Goal: Task Accomplishment & Management: Complete application form

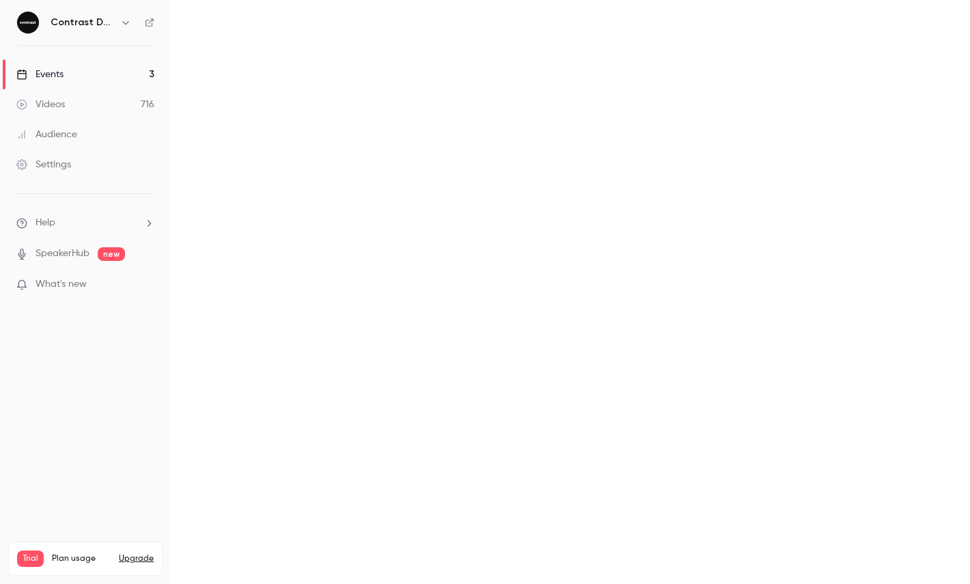
click at [0, 0] on div "Search for videos or events" at bounding box center [0, 0] width 0 height 0
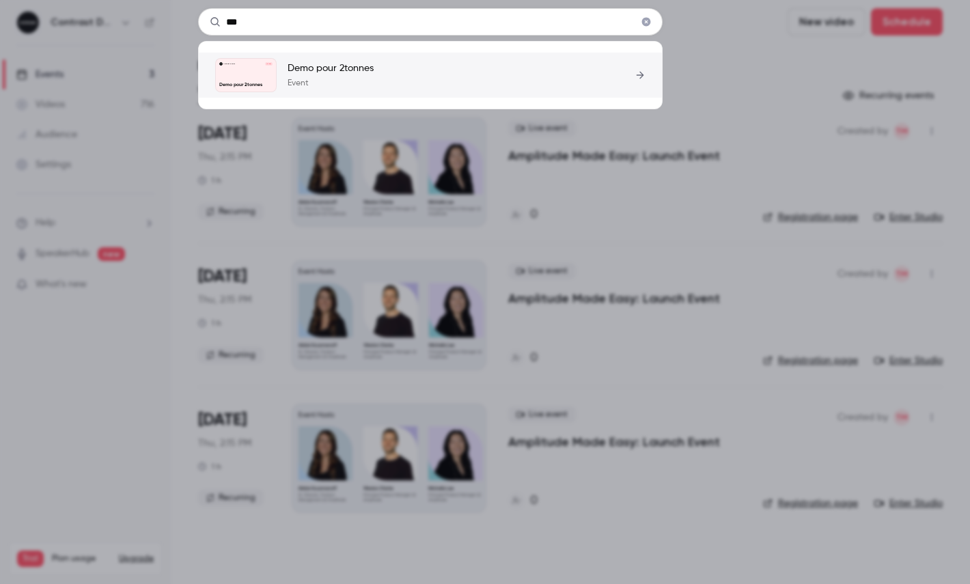
type input "***"
click at [376, 77] on link "Contrast Demos Sep 25 Demo pour 2tonnes Demo pour 2tonnes Event" at bounding box center [430, 75] width 430 height 34
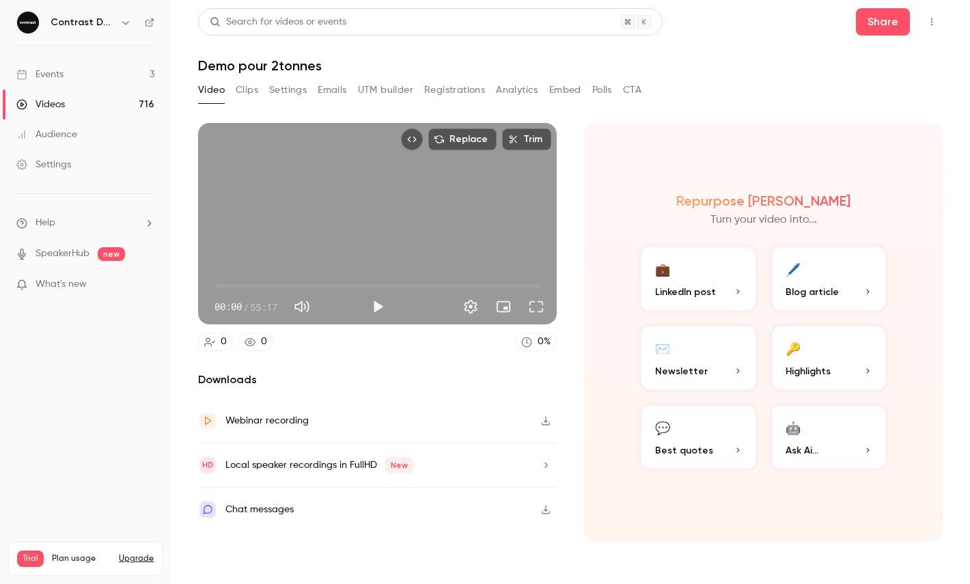
click at [810, 407] on button "🤖 Ask Ai..." at bounding box center [829, 437] width 120 height 68
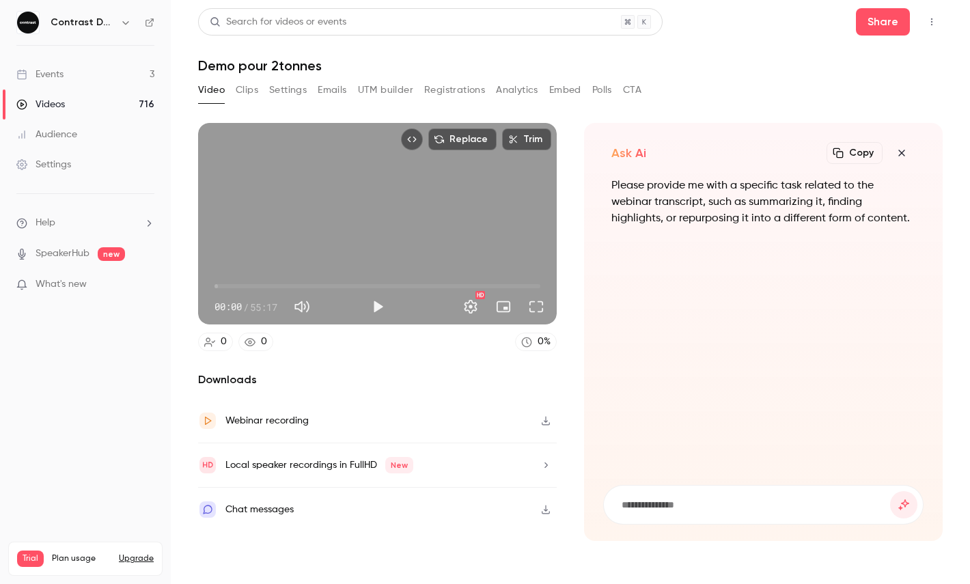
click at [657, 501] on input at bounding box center [755, 504] width 270 height 15
type input "**********"
click at [890, 491] on button "submit" at bounding box center [903, 504] width 27 height 27
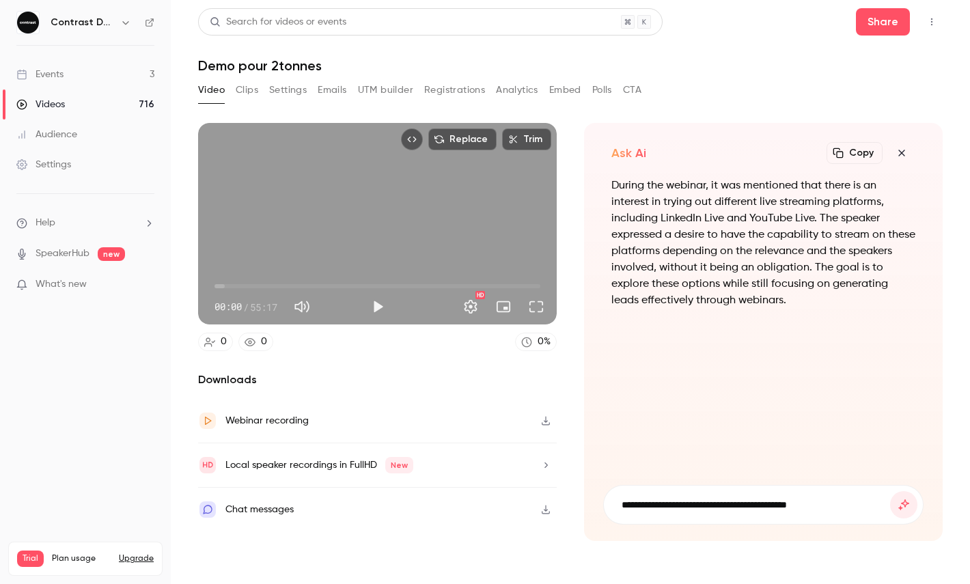
type input "**********"
click at [890, 491] on button "submit" at bounding box center [903, 504] width 27 height 27
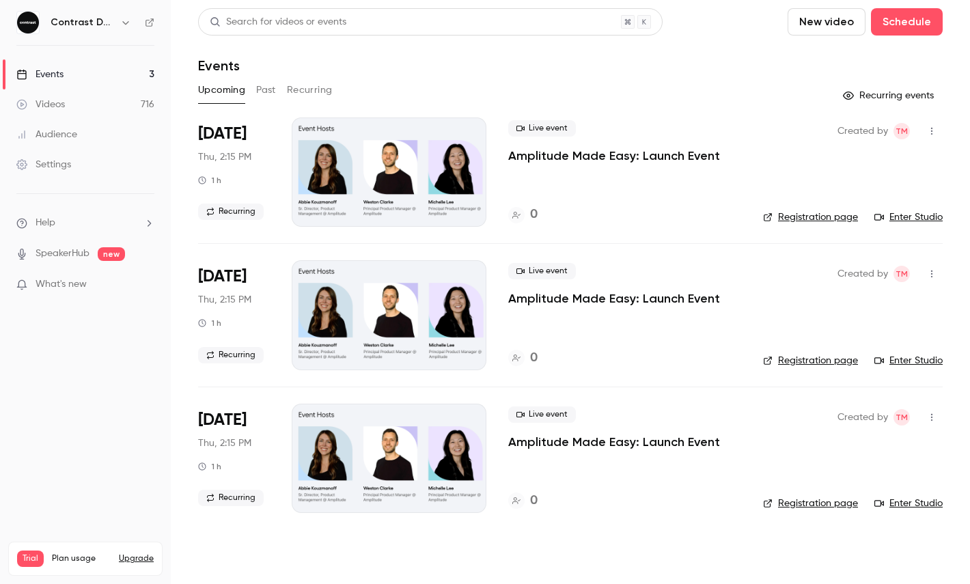
click at [301, 17] on div "Search for videos or events" at bounding box center [278, 22] width 137 height 14
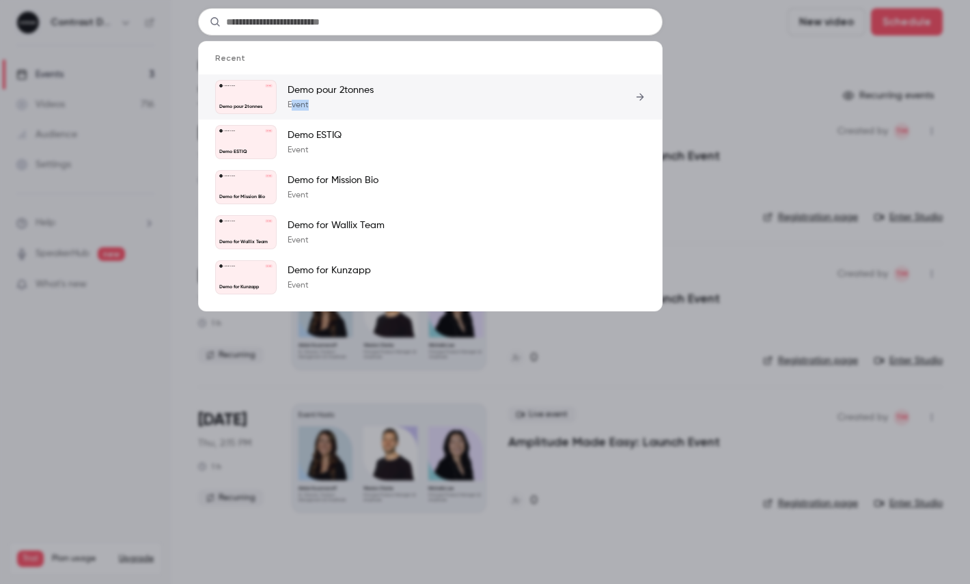
click at [333, 100] on p "Event" at bounding box center [331, 105] width 86 height 11
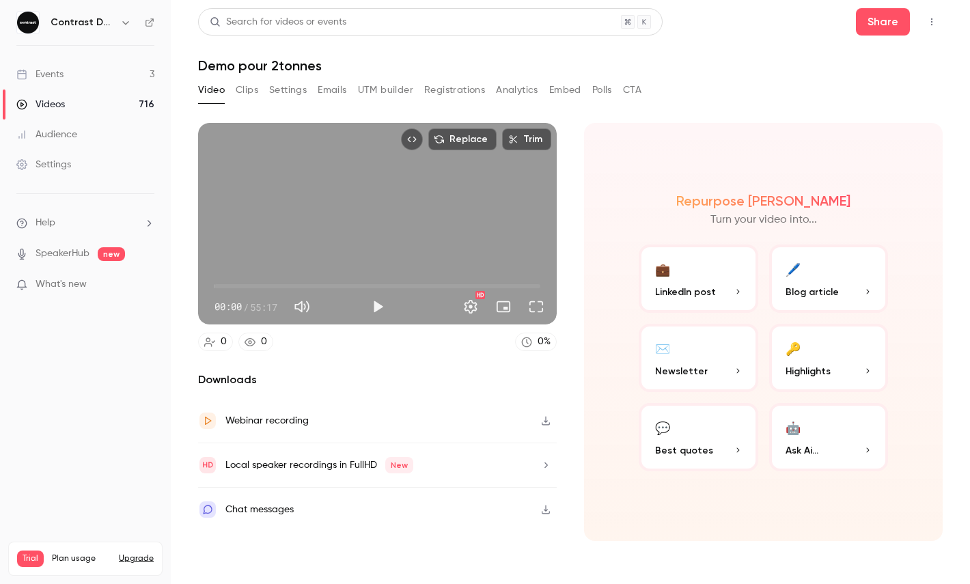
click at [342, 221] on div "Replace Trim 00:00 00:00 / 55:17 HD" at bounding box center [377, 224] width 359 height 202
click at [228, 291] on span "00:00" at bounding box center [378, 286] width 326 height 22
click at [477, 311] on button "Settings" at bounding box center [470, 306] width 27 height 27
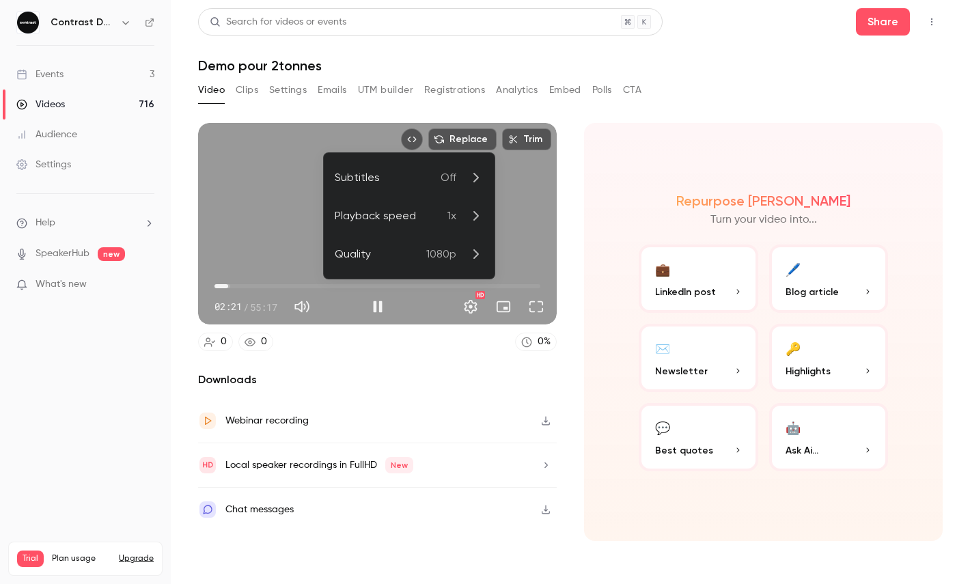
click at [437, 209] on div "Playback speed" at bounding box center [391, 216] width 113 height 16
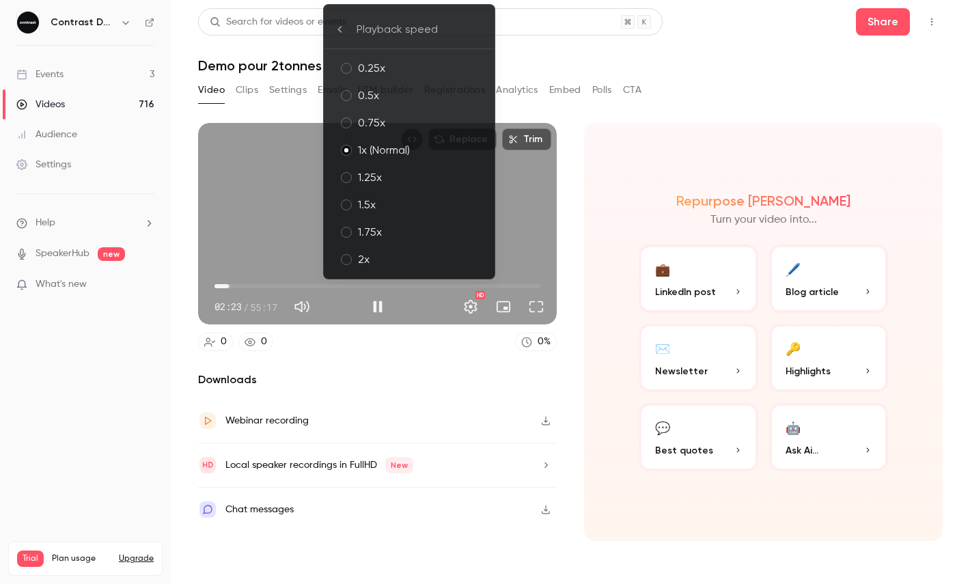
click at [379, 253] on div "2x" at bounding box center [421, 259] width 126 height 16
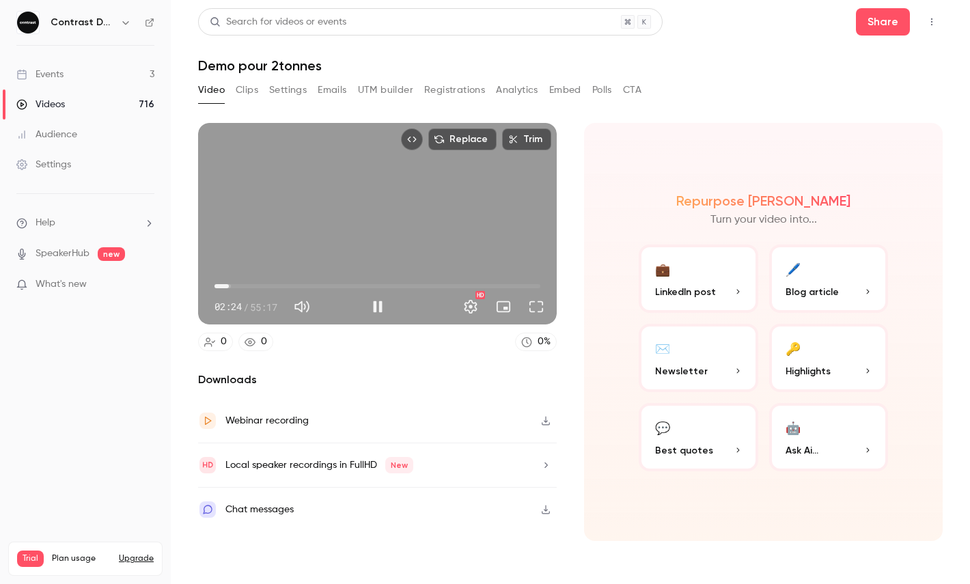
click at [231, 285] on span "02:24" at bounding box center [229, 286] width 4 height 4
click at [234, 285] on span "02:55" at bounding box center [232, 286] width 4 height 4
click at [533, 302] on button "Full screen" at bounding box center [536, 306] width 27 height 27
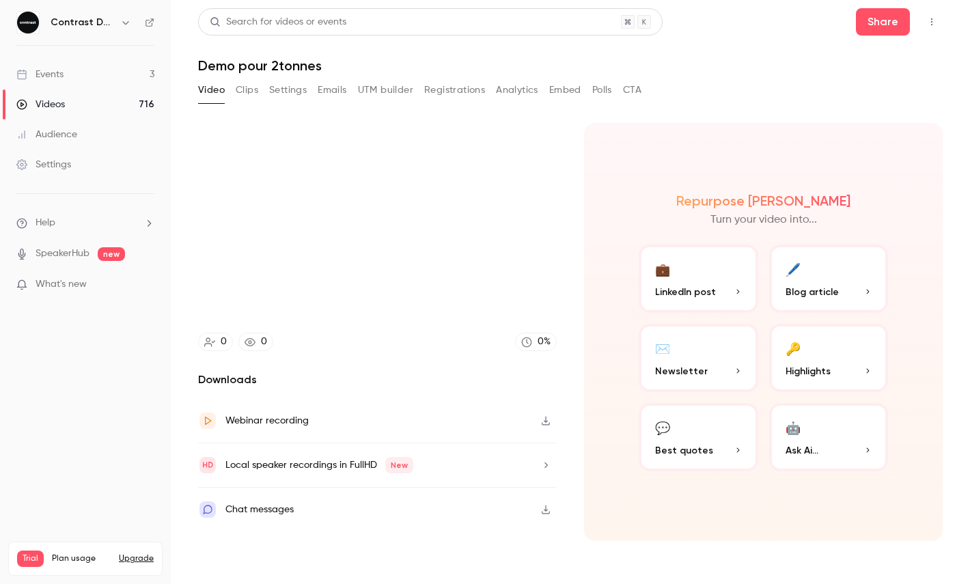
type input "*****"
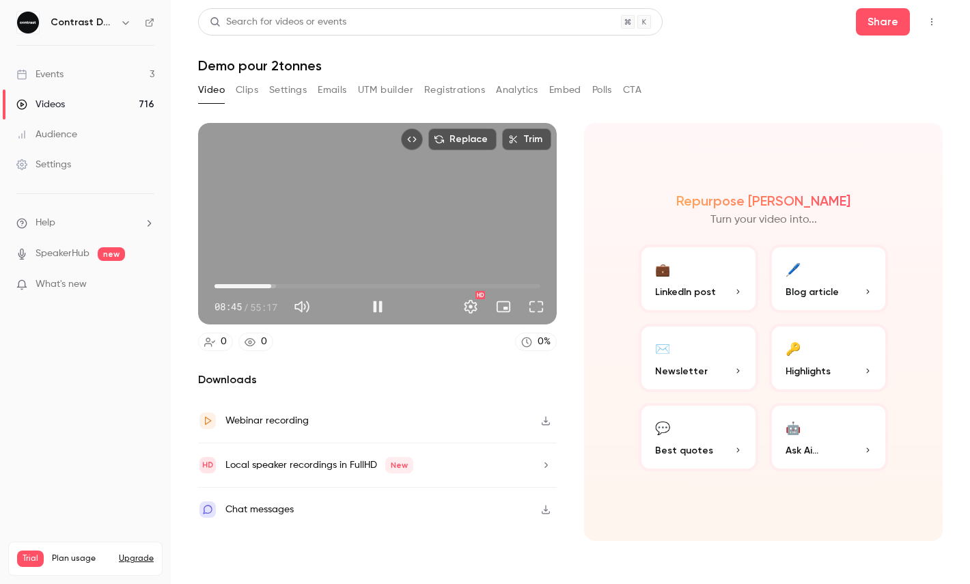
click at [271, 285] on span "09:37" at bounding box center [271, 286] width 4 height 4
click at [273, 285] on span "09:58" at bounding box center [273, 286] width 4 height 4
click at [275, 285] on span "09:59" at bounding box center [273, 286] width 4 height 4
click at [277, 286] on span "10:20" at bounding box center [275, 286] width 4 height 4
click at [281, 286] on span "11:14" at bounding box center [281, 286] width 4 height 4
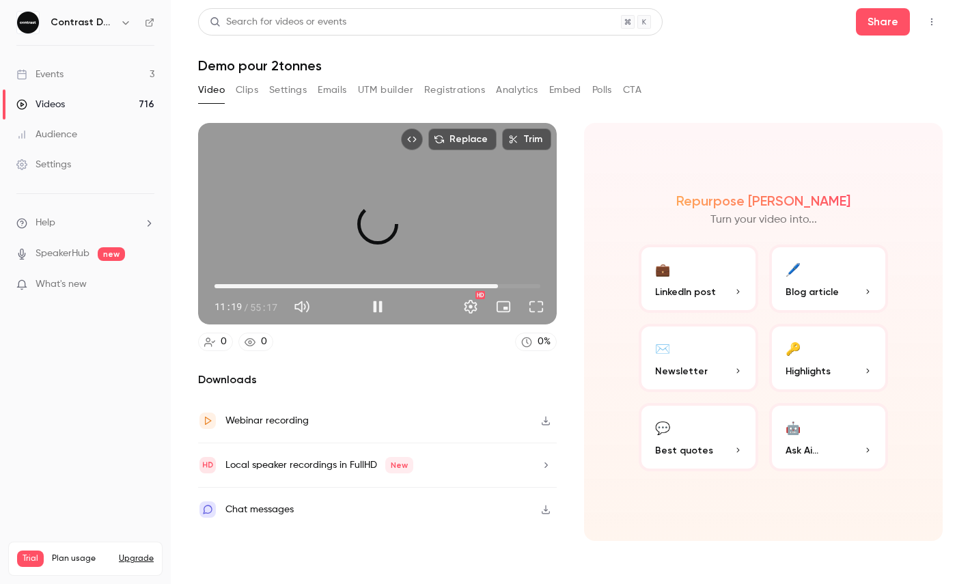
click at [498, 283] on span "48:06" at bounding box center [378, 286] width 326 height 22
click at [496, 284] on span "48:09" at bounding box center [498, 286] width 4 height 4
click at [414, 353] on div "Replace Trim 49:10 49:10 / 55:17 HD 0 0 0 % Downloads Webinar recording Local s…" at bounding box center [377, 332] width 359 height 418
click at [227, 286] on span "54:48" at bounding box center [378, 286] width 326 height 22
click at [462, 245] on div "Replace Trim 05:25 05:25 / 55:17 HD" at bounding box center [377, 224] width 359 height 202
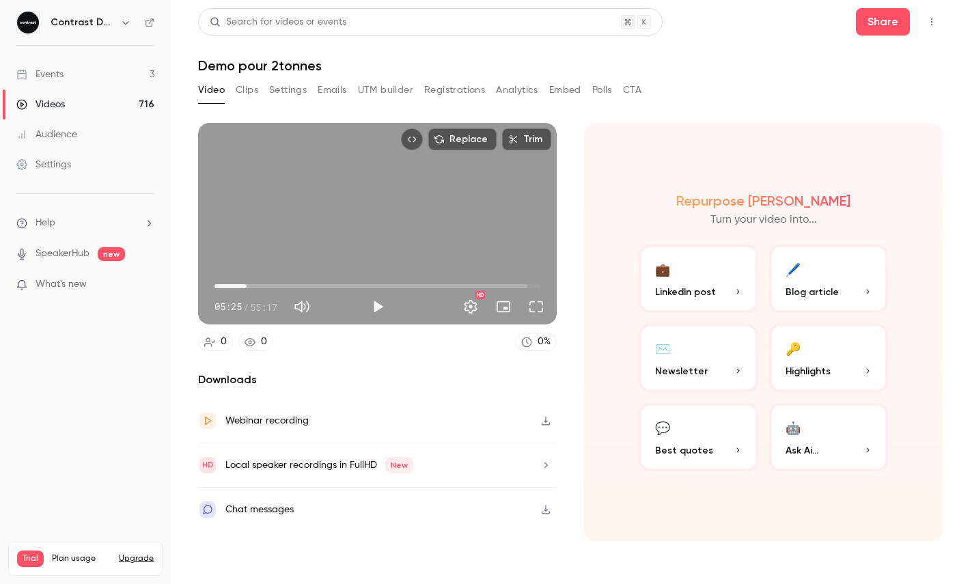
type input "*****"
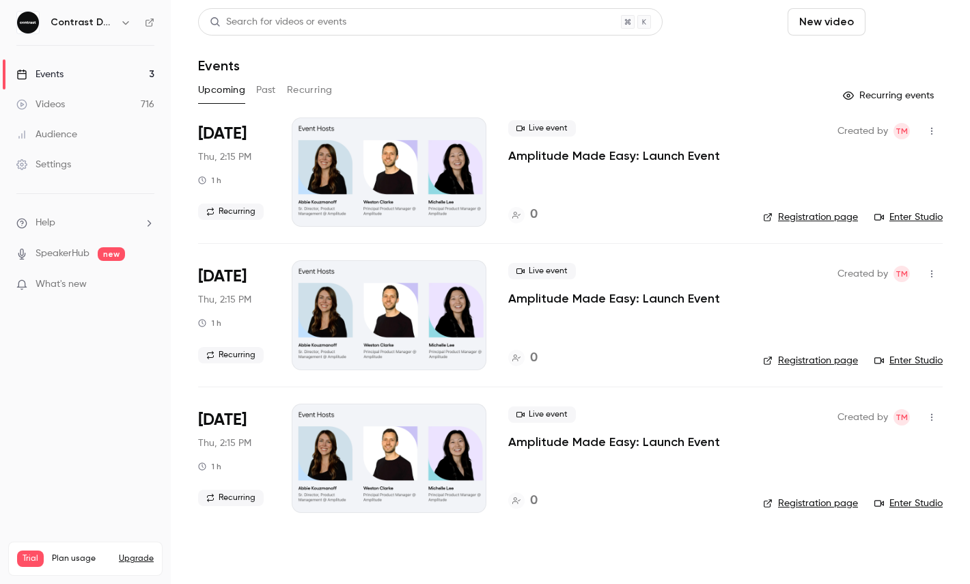
click at [901, 22] on button "Schedule" at bounding box center [907, 21] width 72 height 27
click at [851, 59] on div "One time event" at bounding box center [879, 60] width 104 height 14
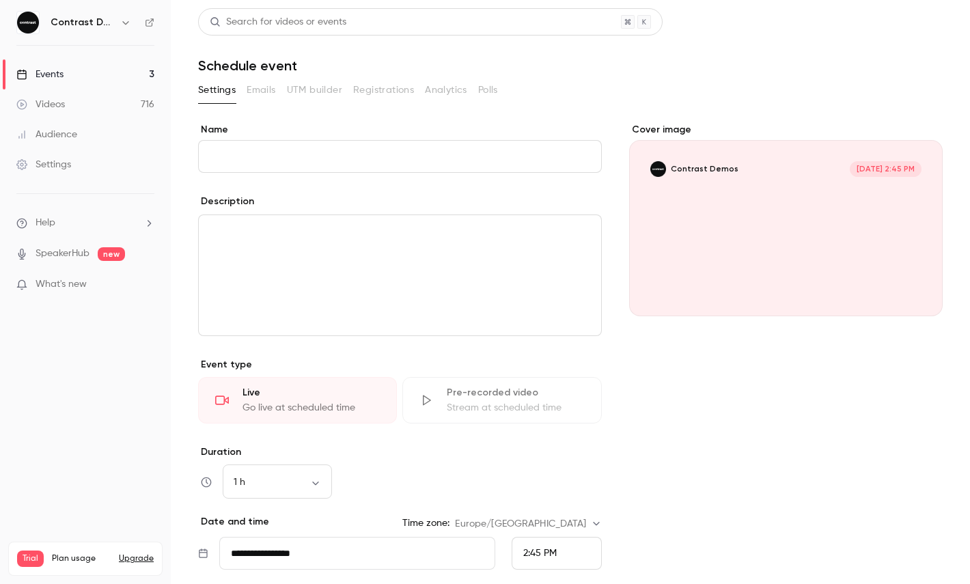
type input "*"
paste input "**********"
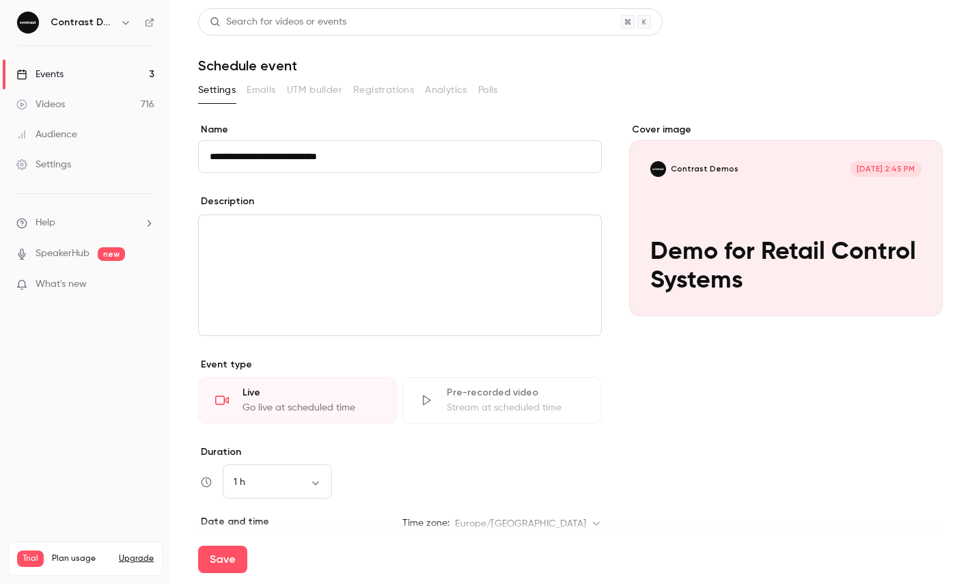
scroll to position [192, 0]
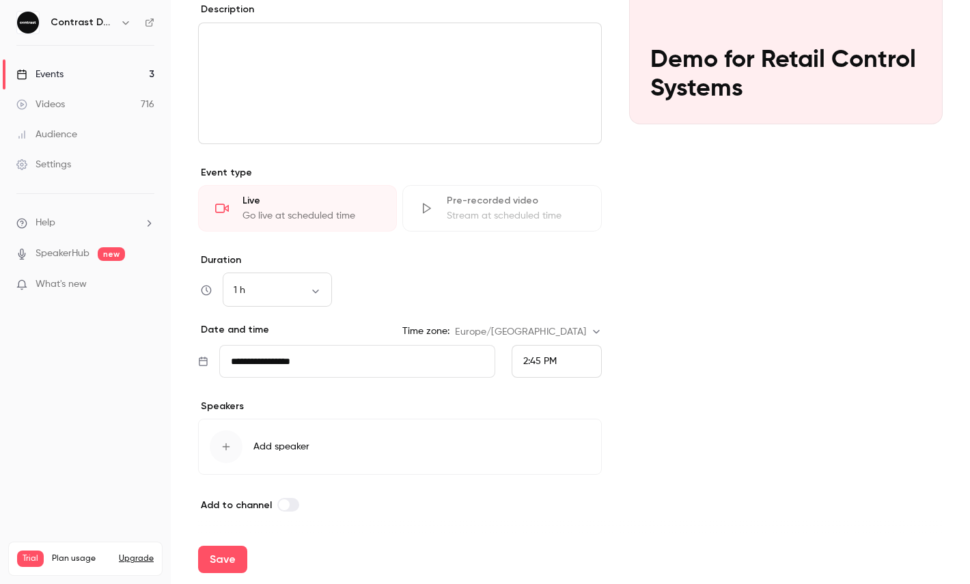
type input "**********"
click at [540, 364] on span "2:45 PM" at bounding box center [539, 362] width 33 height 10
click at [555, 332] on span "3:30 PM" at bounding box center [540, 333] width 34 height 10
click at [234, 562] on button "Save" at bounding box center [222, 559] width 49 height 27
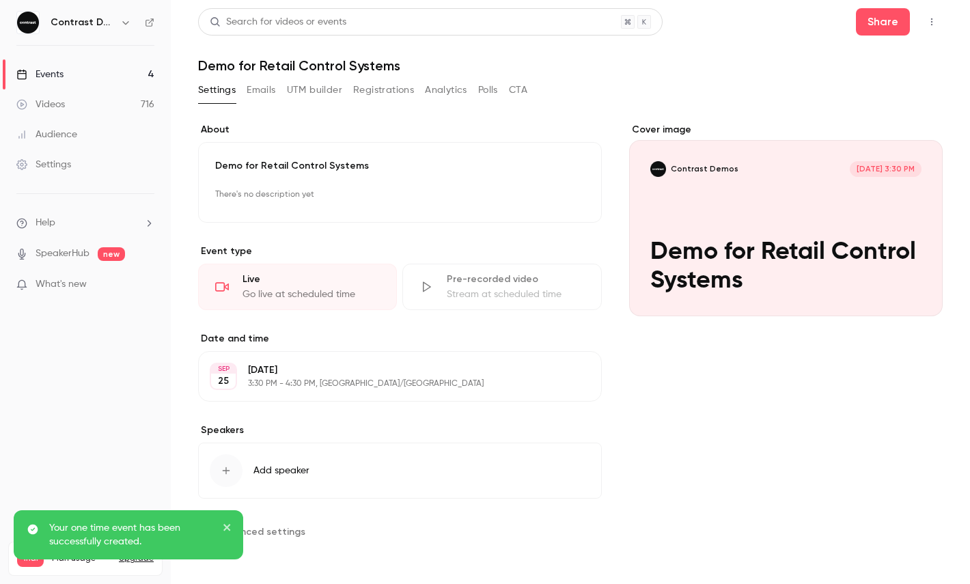
click at [937, 24] on icon "button" at bounding box center [931, 22] width 11 height 10
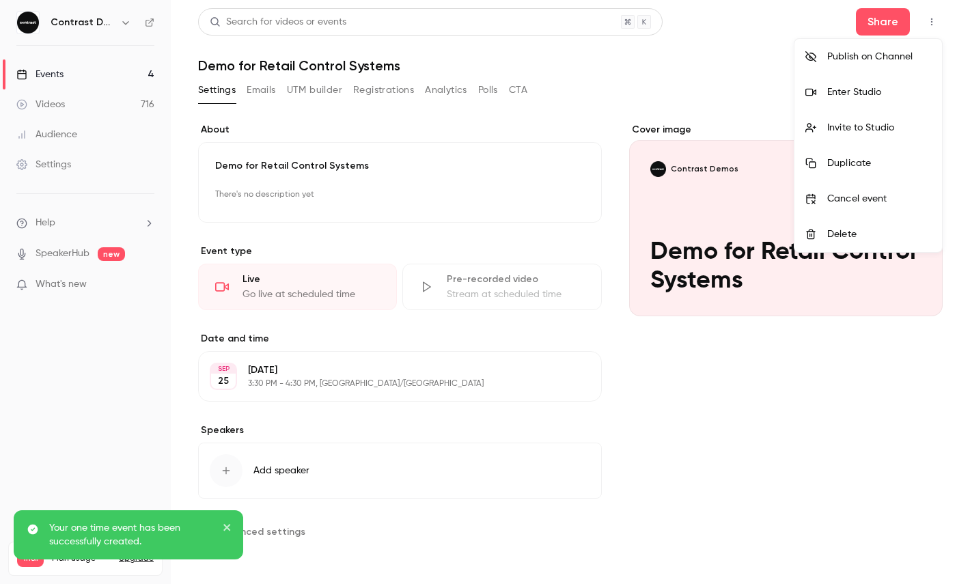
click at [900, 96] on div "Enter Studio" at bounding box center [879, 92] width 104 height 14
